Goal: Task Accomplishment & Management: Manage account settings

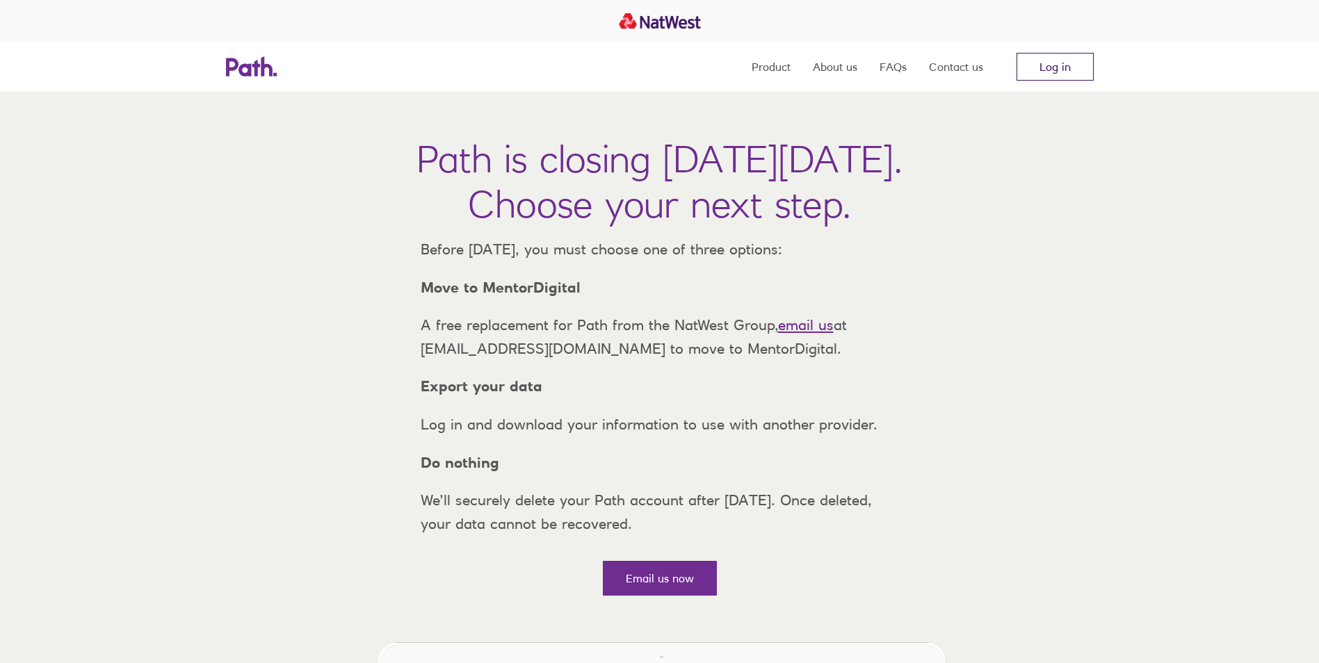
click at [1052, 65] on link "Log in" at bounding box center [1055, 67] width 77 height 28
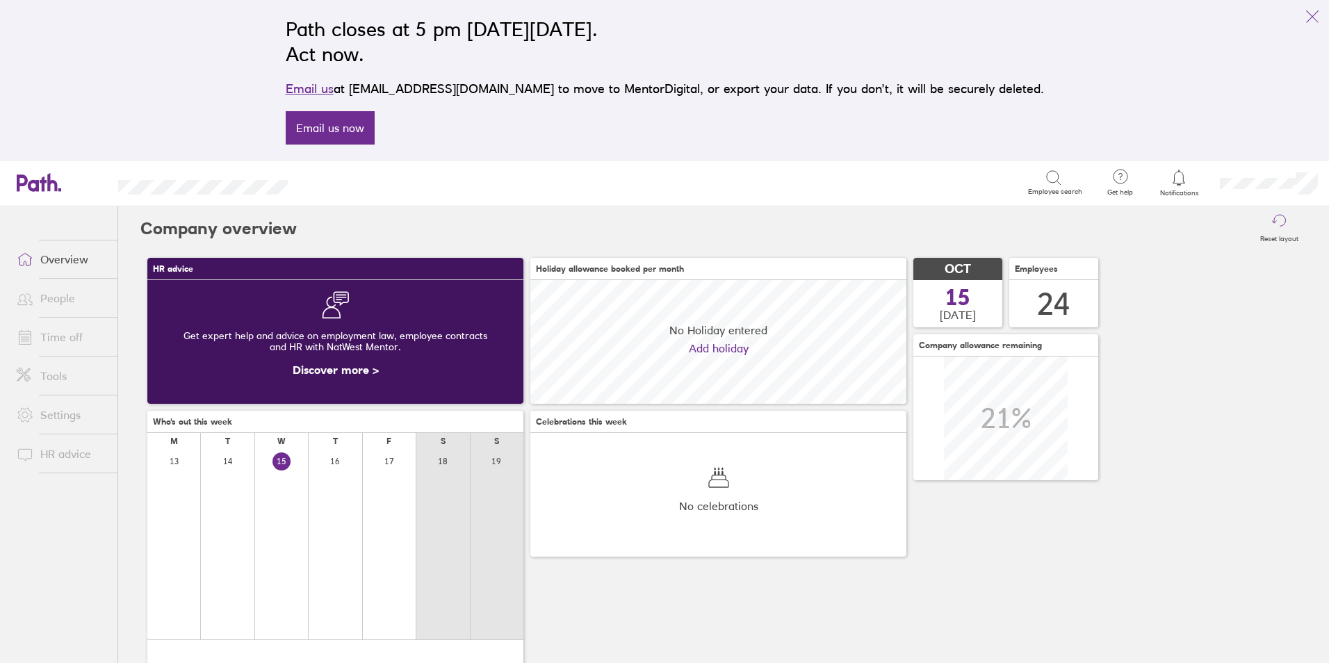
scroll to position [124, 376]
click at [70, 340] on link "Time off" at bounding box center [62, 337] width 112 height 28
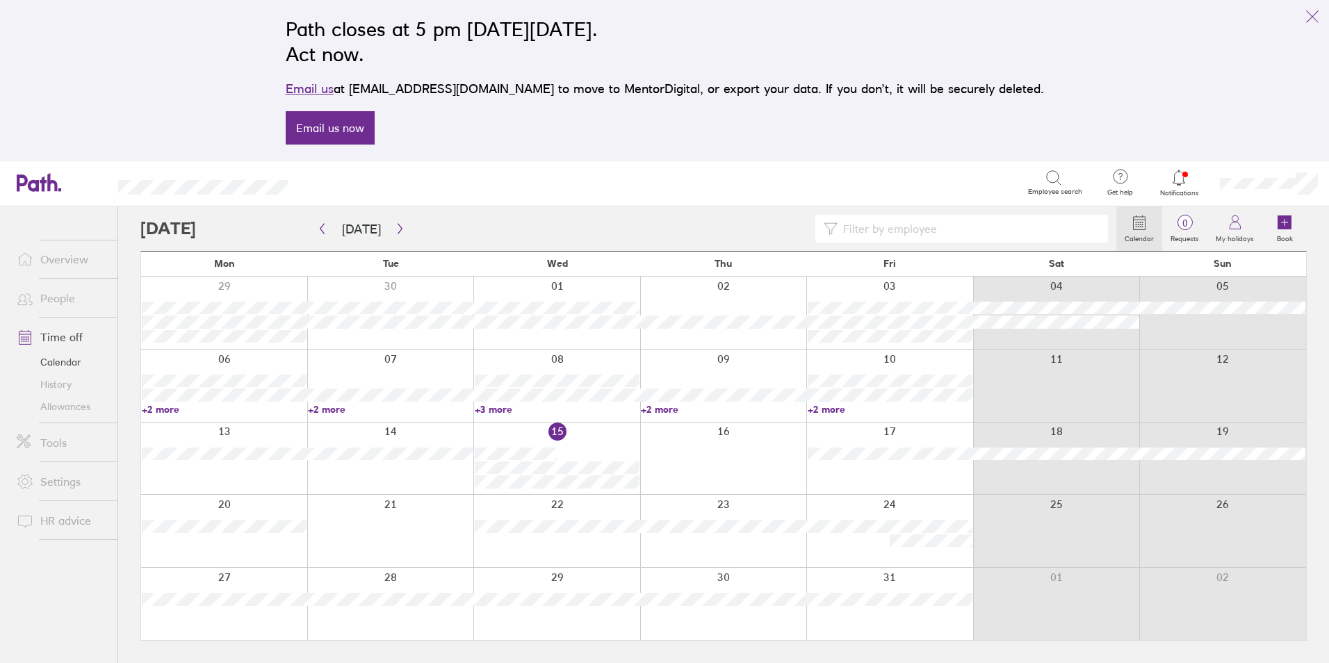
click at [490, 412] on link "+3 more" at bounding box center [557, 409] width 165 height 13
click at [672, 407] on link "+2 more" at bounding box center [723, 409] width 165 height 13
click at [820, 411] on link "+2 more" at bounding box center [890, 409] width 165 height 13
click at [448, 191] on div "Search" at bounding box center [673, 183] width 711 height 22
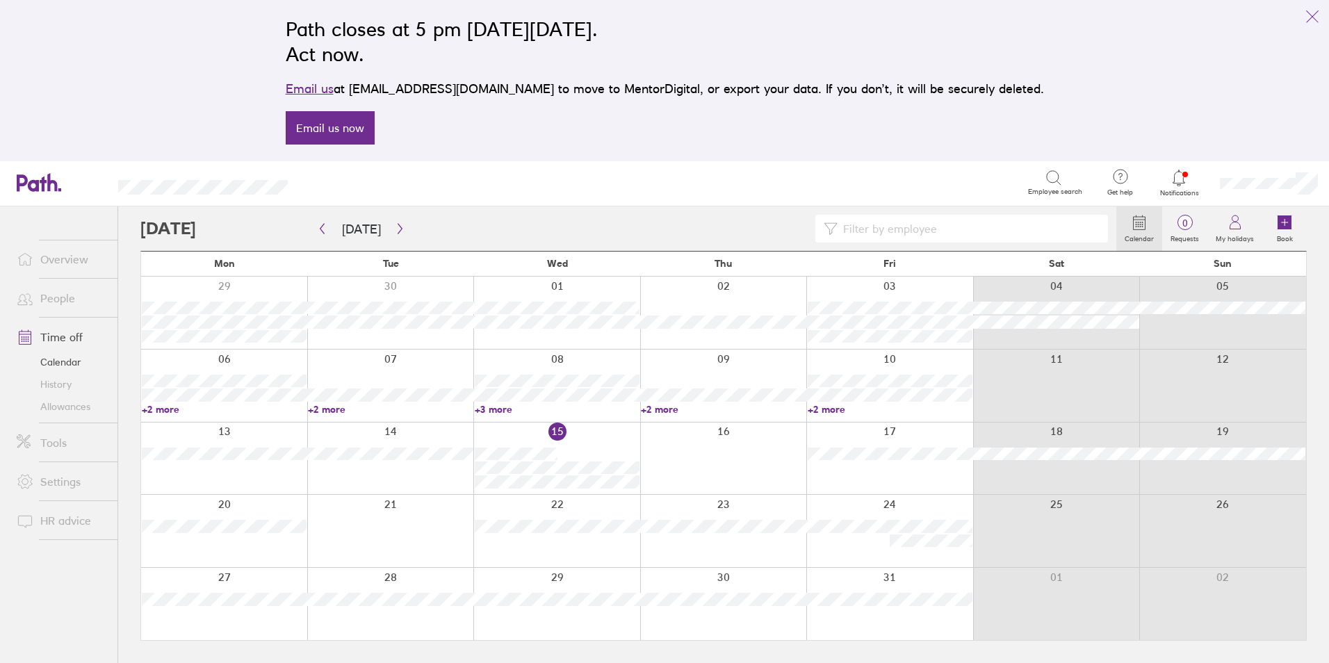
click at [58, 189] on icon at bounding box center [59, 189] width 3 height 3
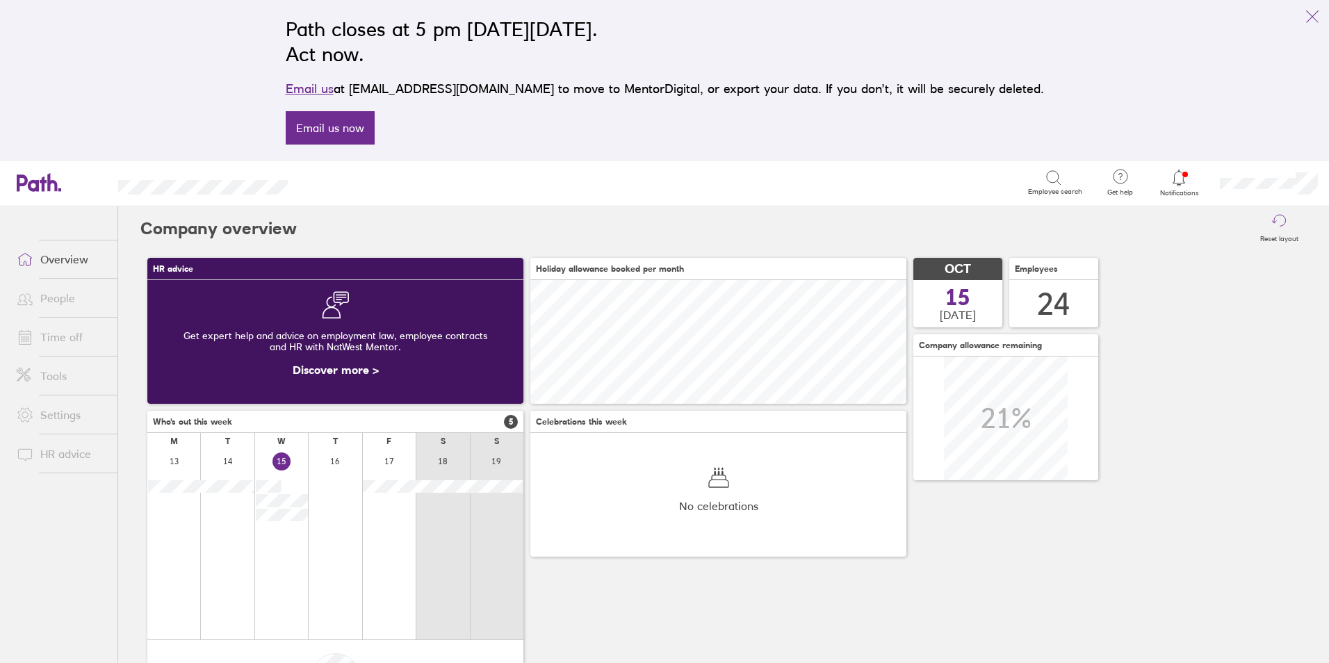
scroll to position [124, 376]
click at [64, 352] on li "Time off" at bounding box center [59, 337] width 118 height 39
click at [67, 341] on link "Time off" at bounding box center [62, 337] width 112 height 28
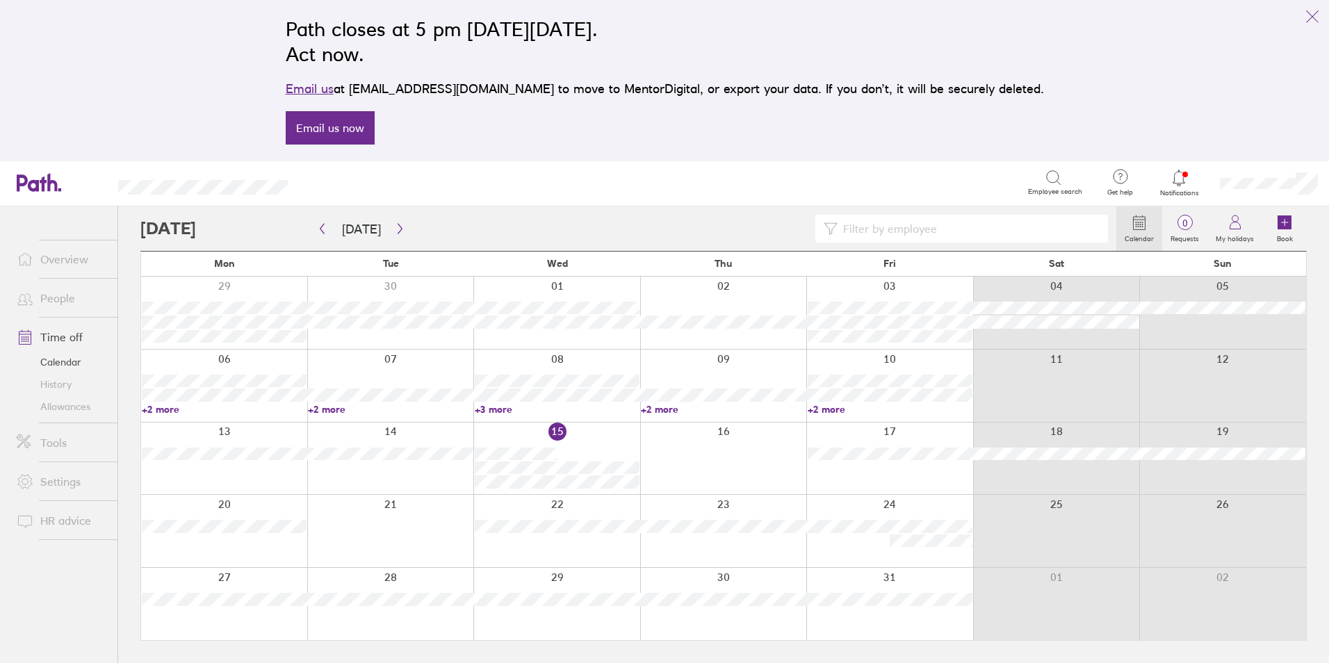
click at [1184, 187] on div at bounding box center [1179, 177] width 45 height 19
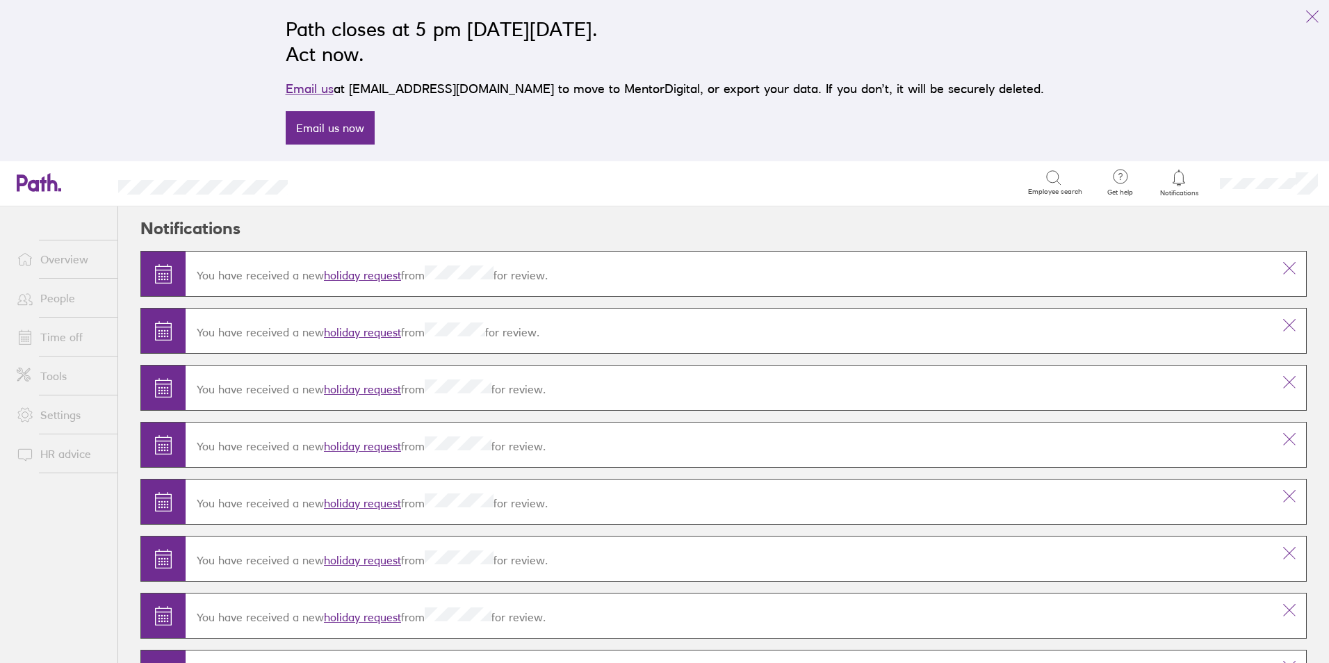
click at [359, 277] on link "holiday request" at bounding box center [362, 275] width 77 height 14
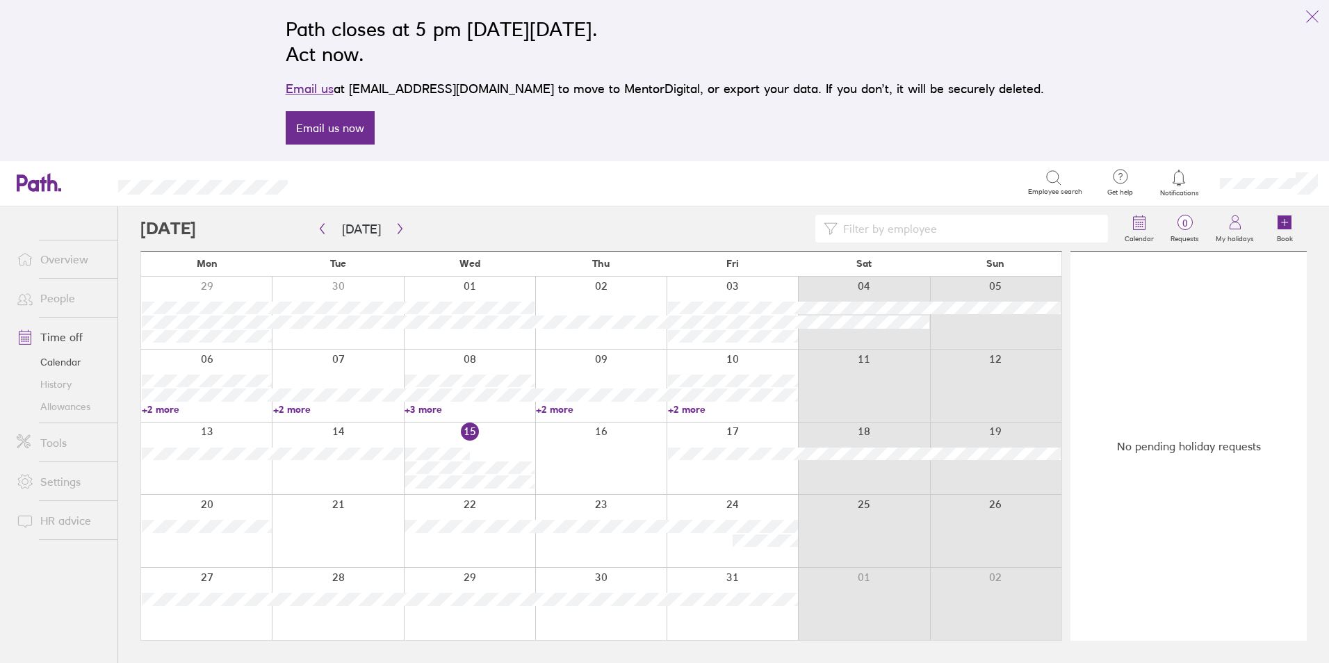
click at [72, 333] on link "Time off" at bounding box center [62, 337] width 112 height 28
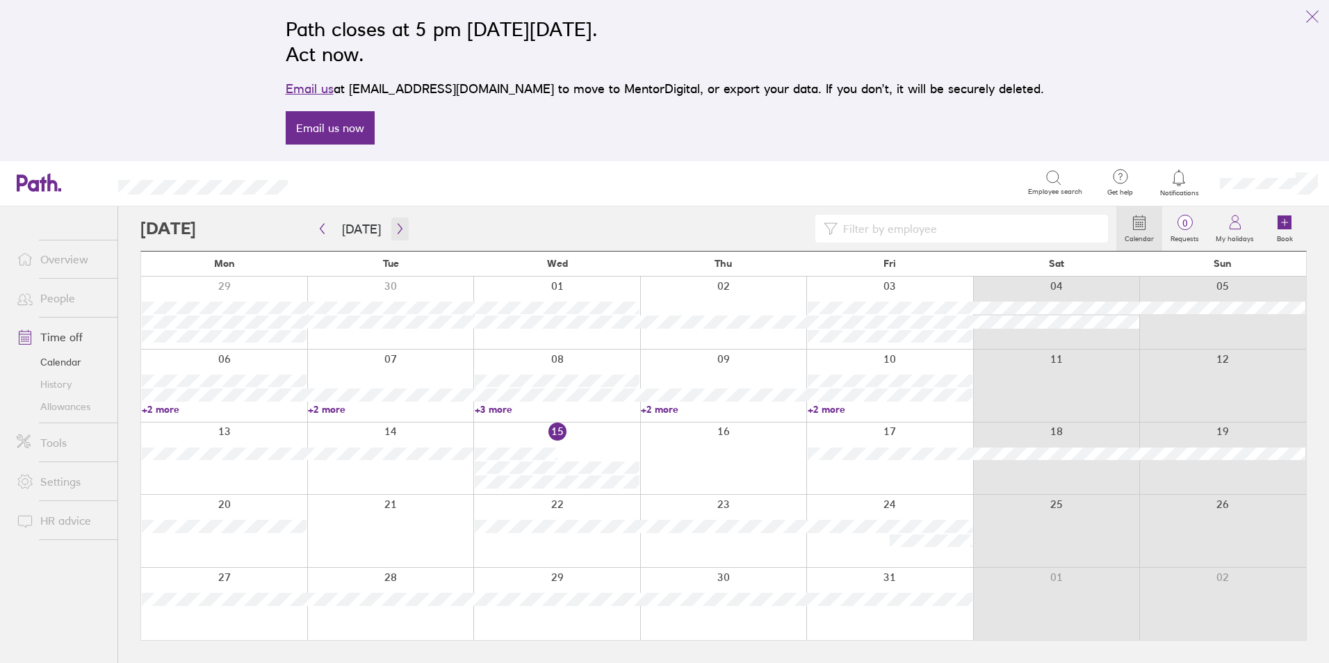
click at [396, 234] on button "button" at bounding box center [399, 229] width 17 height 23
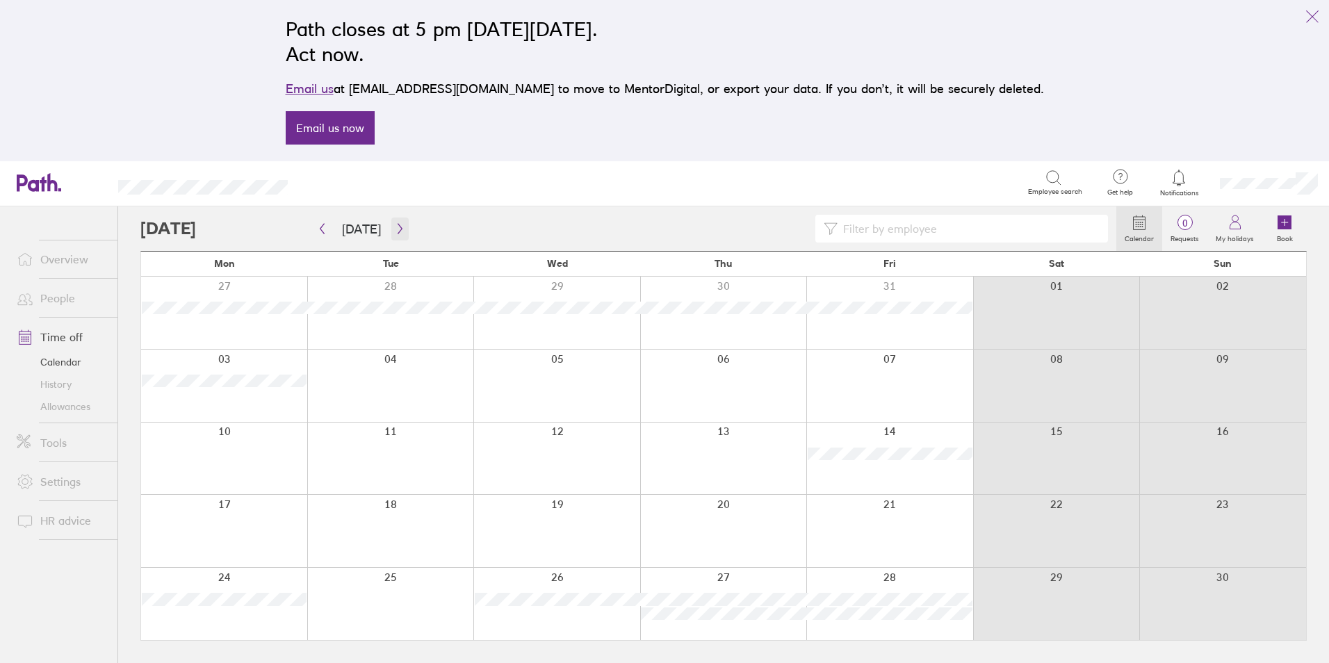
click at [396, 234] on button "button" at bounding box center [399, 229] width 17 height 23
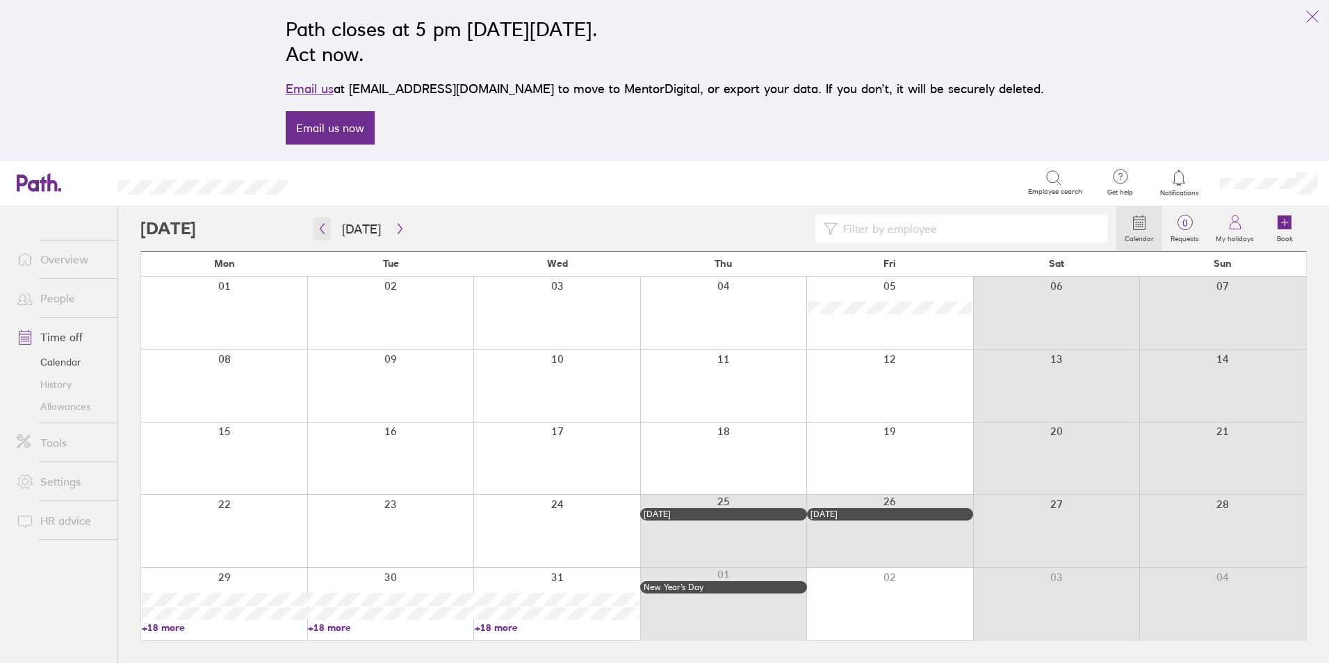
click at [321, 233] on icon "button" at bounding box center [322, 228] width 10 height 11
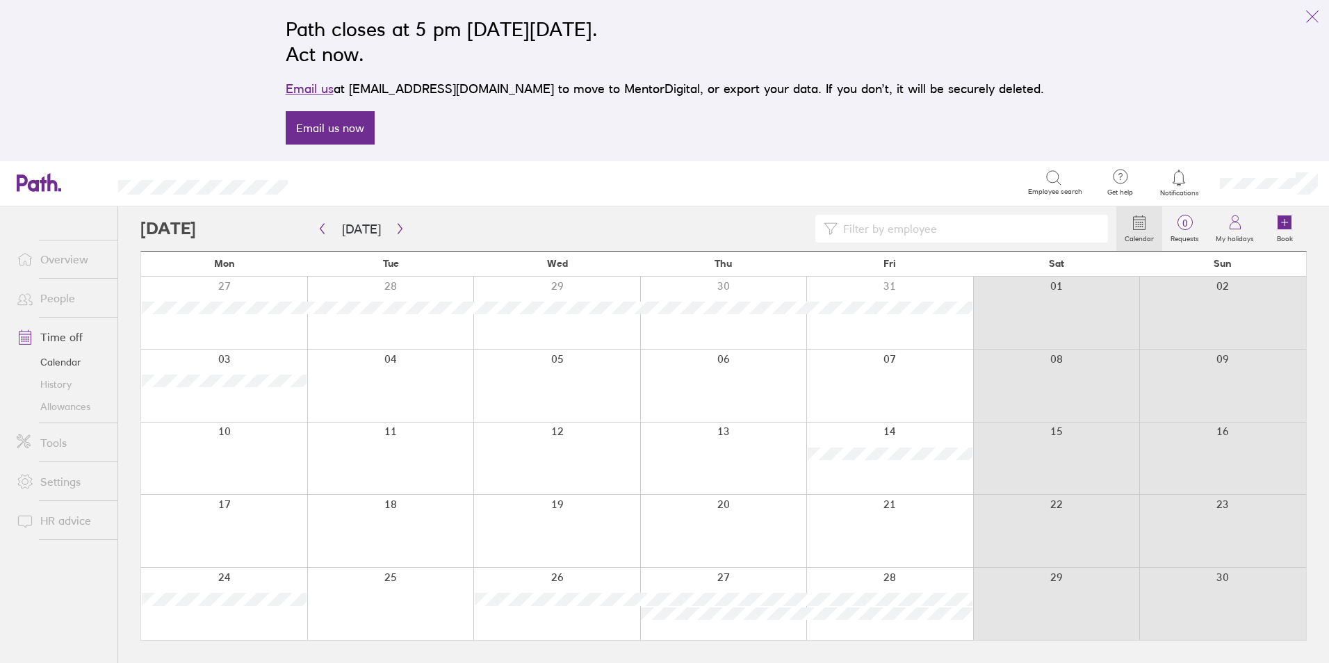
click at [44, 341] on link "Time off" at bounding box center [62, 337] width 112 height 28
